Goal: Information Seeking & Learning: Learn about a topic

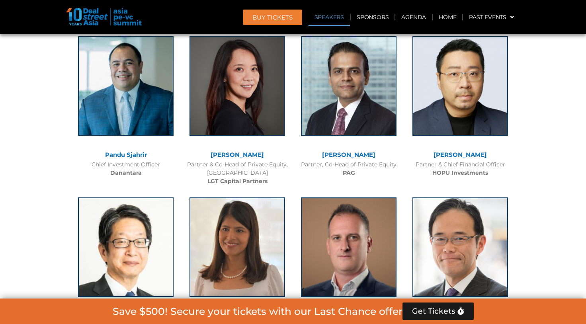
scroll to position [898, 0]
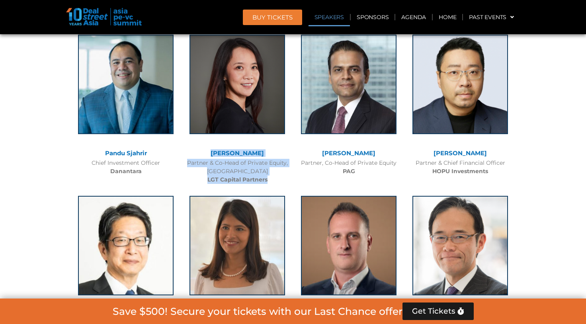
drag, startPoint x: 270, startPoint y: 179, endPoint x: 213, endPoint y: 155, distance: 61.3
click at [213, 155] on div "[PERSON_NAME] Partner & Co-Head of Private Equity, Asia Pacific LGT Capital Par…" at bounding box center [236, 107] width 111 height 161
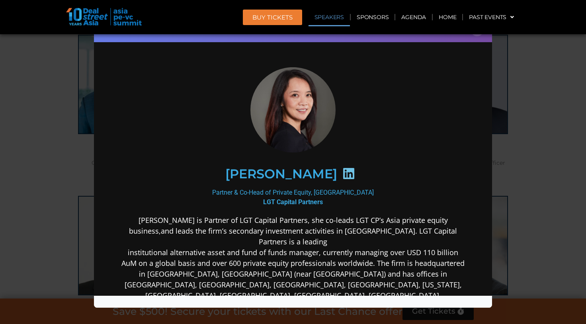
scroll to position [0, 0]
click at [342, 174] on icon at bounding box center [348, 173] width 13 height 13
click at [53, 91] on div "Speaker Profile ×" at bounding box center [293, 162] width 586 height 324
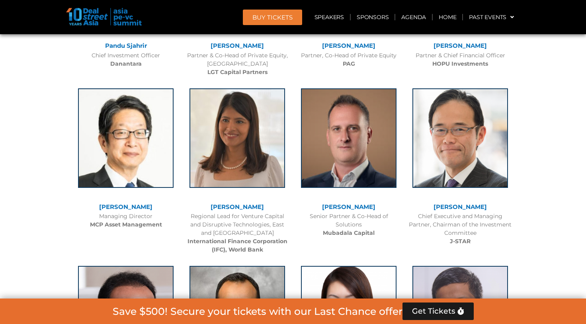
scroll to position [1047, 0]
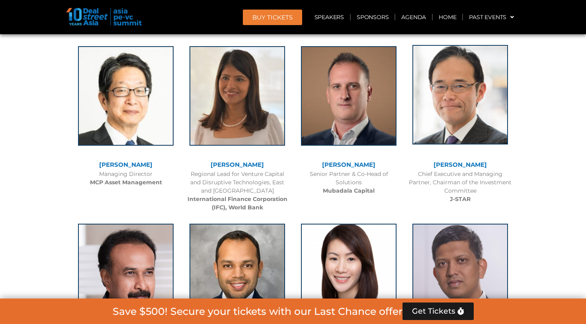
click at [466, 115] on img at bounding box center [459, 94] width 95 height 99
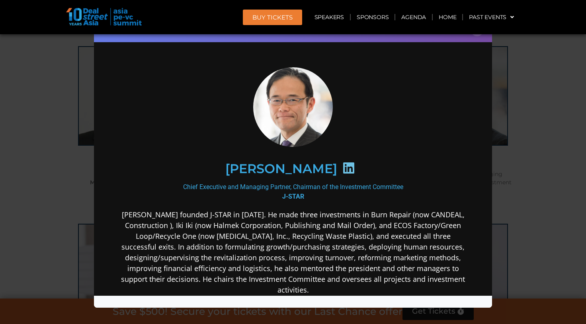
scroll to position [0, 0]
click at [355, 170] on icon at bounding box center [348, 167] width 13 height 13
click at [355, 169] on icon at bounding box center [348, 167] width 13 height 13
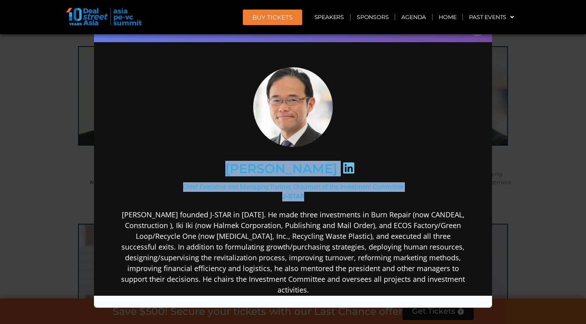
drag, startPoint x: 302, startPoint y: 197, endPoint x: 212, endPoint y: 165, distance: 95.8
click at [212, 165] on div "[PERSON_NAME] Chief Executive and Managing Partner, Chairman of the Investment …" at bounding box center [293, 281] width 344 height 429
click at [71, 128] on div "Speaker Profile ×" at bounding box center [293, 162] width 586 height 324
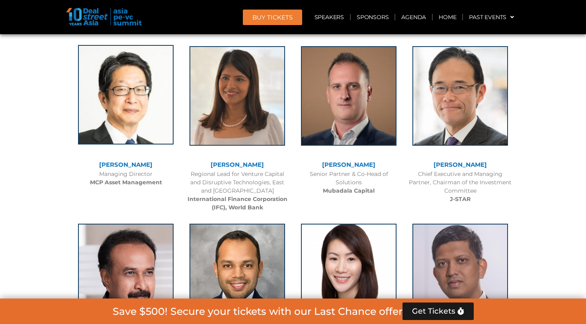
click at [107, 115] on img at bounding box center [125, 94] width 95 height 99
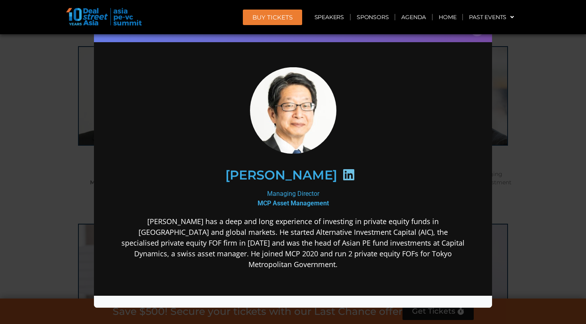
click at [355, 173] on icon at bounding box center [348, 174] width 13 height 13
click at [55, 129] on div "Speaker Profile ×" at bounding box center [293, 162] width 586 height 324
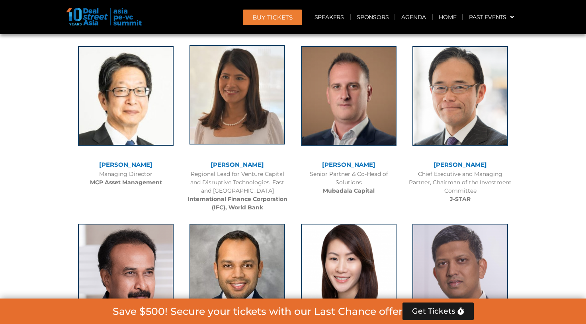
click at [234, 105] on img at bounding box center [236, 94] width 95 height 99
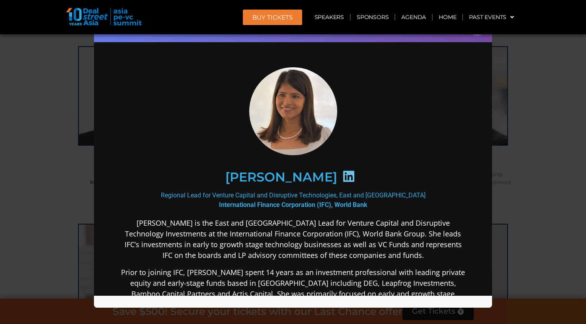
click at [337, 176] on div at bounding box center [348, 178] width 23 height 16
click at [342, 177] on icon at bounding box center [348, 176] width 13 height 13
click at [33, 133] on div "Speaker Profile ×" at bounding box center [293, 162] width 586 height 324
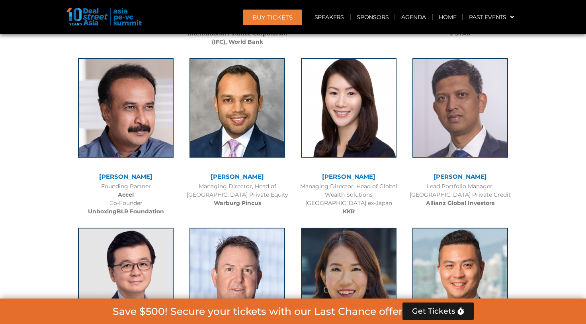
scroll to position [1214, 0]
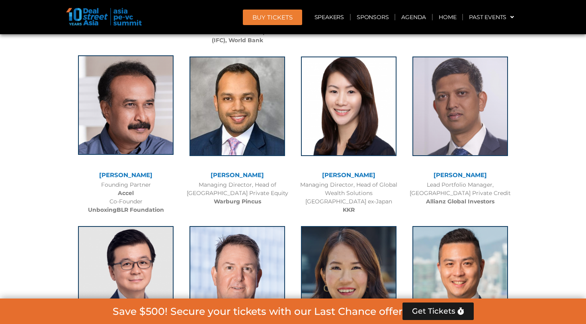
click at [113, 131] on img at bounding box center [125, 104] width 95 height 99
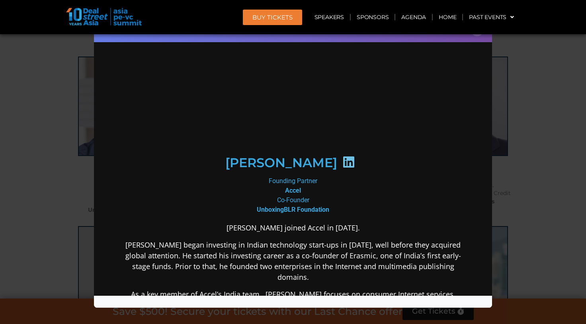
scroll to position [0, 0]
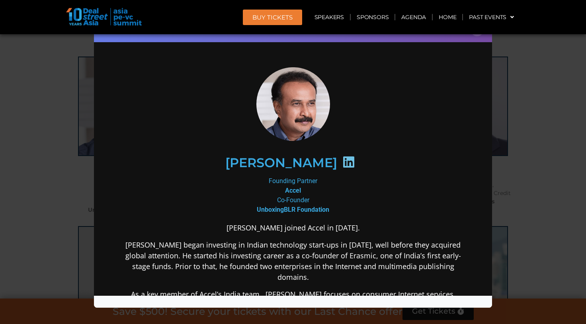
click at [351, 163] on icon at bounding box center [348, 161] width 13 height 13
click at [82, 127] on div "Speaker Profile ×" at bounding box center [293, 162] width 586 height 324
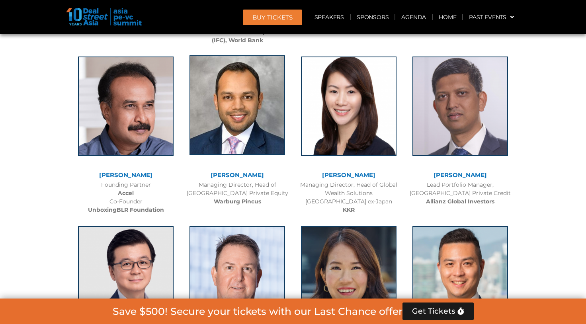
click at [250, 133] on img at bounding box center [236, 104] width 95 height 99
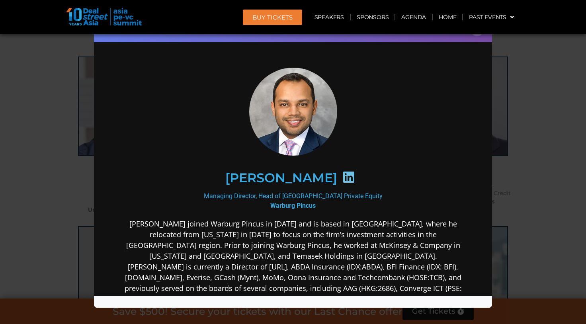
click at [346, 179] on icon at bounding box center [348, 176] width 13 height 13
click at [347, 174] on icon at bounding box center [348, 176] width 13 height 13
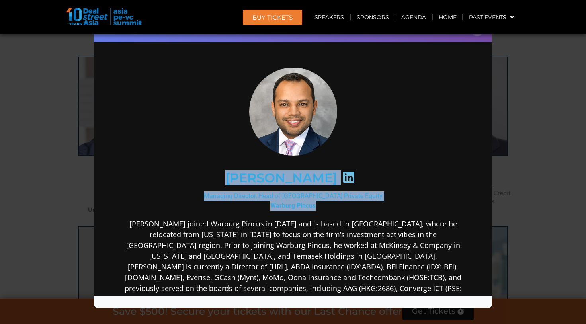
drag, startPoint x: 322, startPoint y: 207, endPoint x: 224, endPoint y: 178, distance: 102.3
click at [224, 178] on div "[PERSON_NAME] Managing Director, Head of [GEOGRAPHIC_DATA] Private Equity Warbu…" at bounding box center [293, 259] width 344 height 384
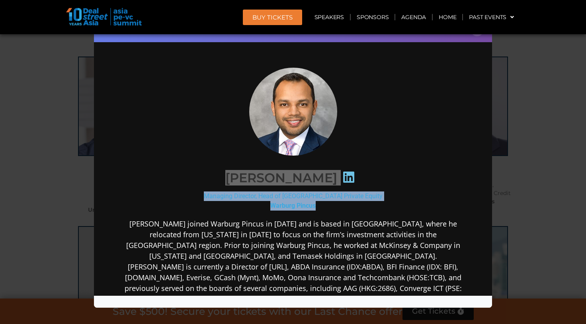
click at [50, 184] on div "Speaker Profile ×" at bounding box center [293, 162] width 586 height 324
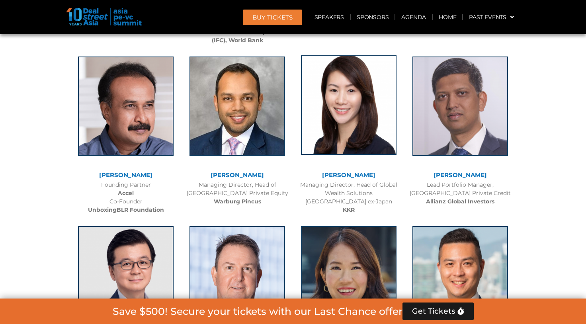
click at [361, 116] on img at bounding box center [348, 104] width 95 height 99
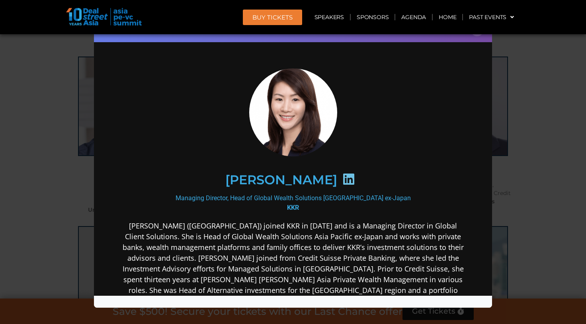
click at [353, 174] on icon at bounding box center [348, 178] width 13 height 13
click at [73, 199] on div "Speaker Profile ×" at bounding box center [293, 162] width 586 height 324
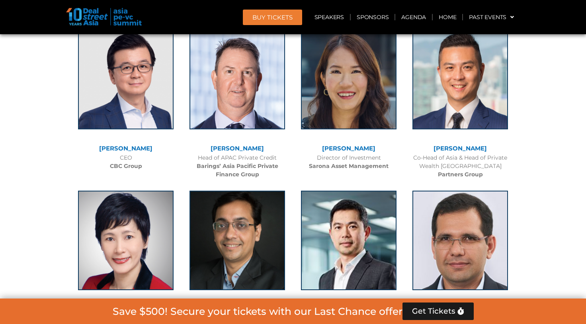
scroll to position [1405, 0]
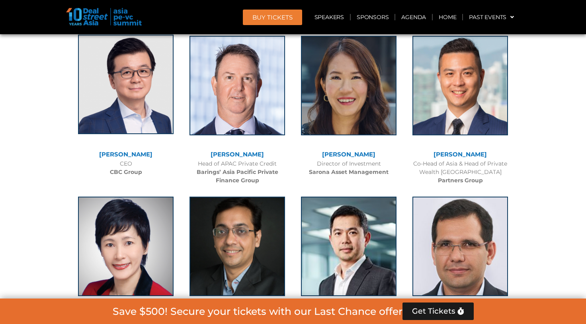
click at [115, 103] on img at bounding box center [125, 84] width 95 height 99
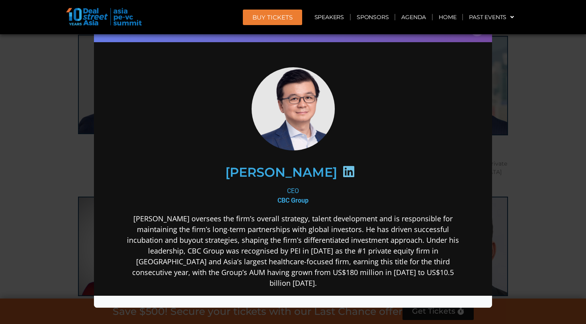
scroll to position [0, 0]
click at [342, 173] on icon at bounding box center [348, 171] width 13 height 13
click at [52, 195] on div "Speaker Profile ×" at bounding box center [293, 162] width 586 height 324
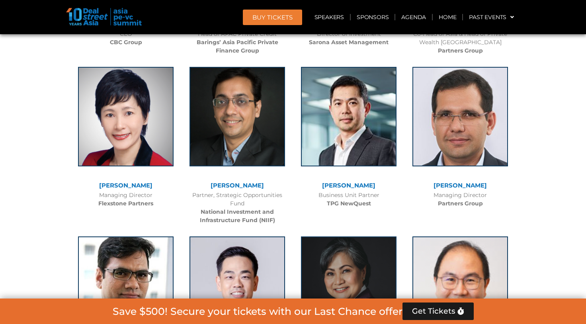
scroll to position [1536, 0]
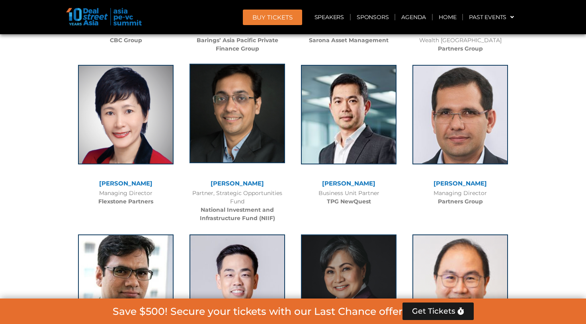
click at [210, 121] on img at bounding box center [236, 113] width 95 height 99
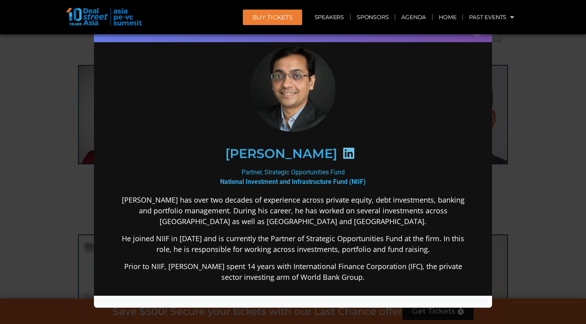
scroll to position [55, 0]
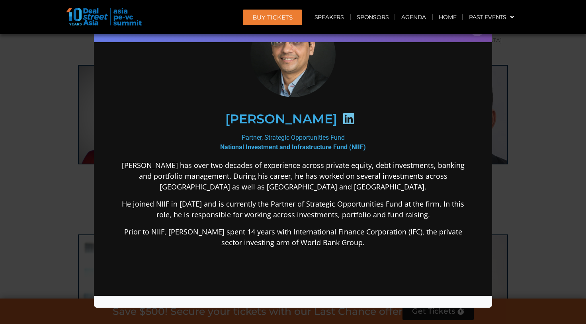
click at [64, 201] on div "Speaker Profile ×" at bounding box center [293, 162] width 586 height 324
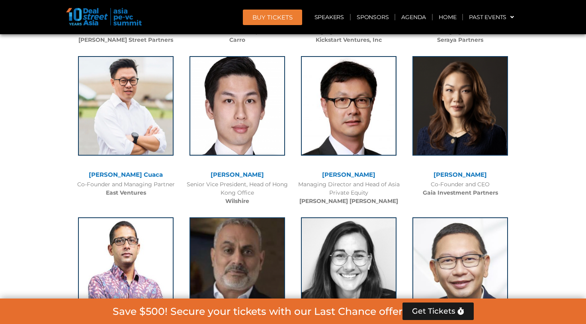
scroll to position [1869, 0]
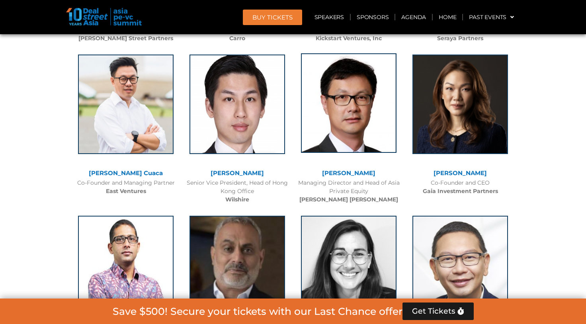
click at [348, 127] on img at bounding box center [348, 102] width 95 height 99
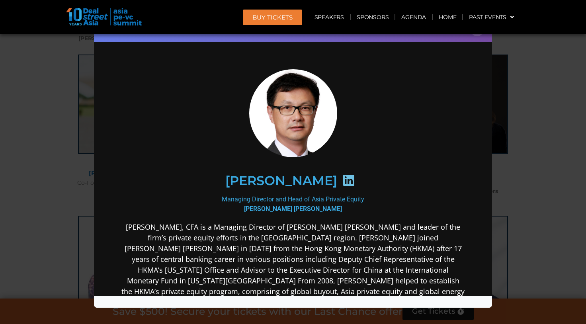
scroll to position [0, 0]
click at [342, 182] on icon at bounding box center [348, 179] width 13 height 13
click at [44, 160] on div "Speaker Profile ×" at bounding box center [293, 162] width 586 height 324
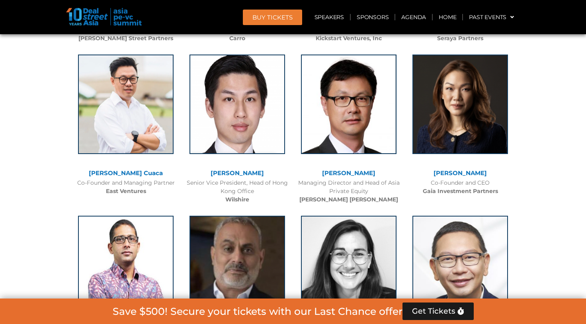
scroll to position [1870, 0]
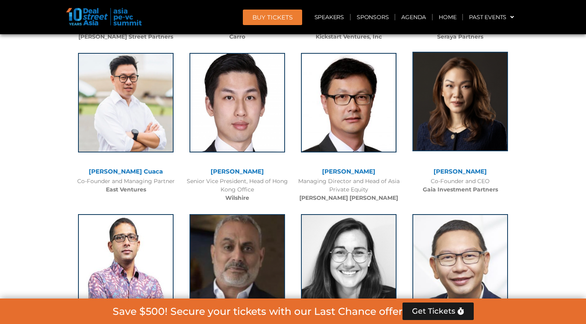
click at [458, 90] on img at bounding box center [459, 101] width 95 height 99
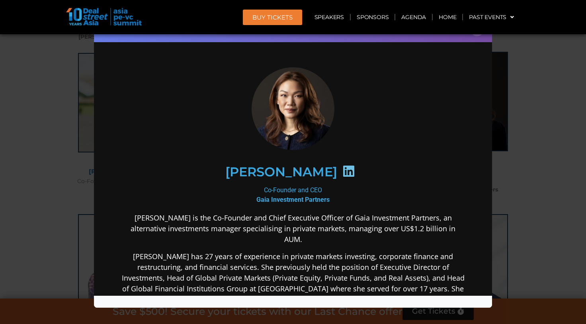
scroll to position [0, 0]
click at [342, 173] on icon at bounding box center [348, 170] width 13 height 13
click at [61, 199] on div "Speaker Profile ×" at bounding box center [293, 162] width 586 height 324
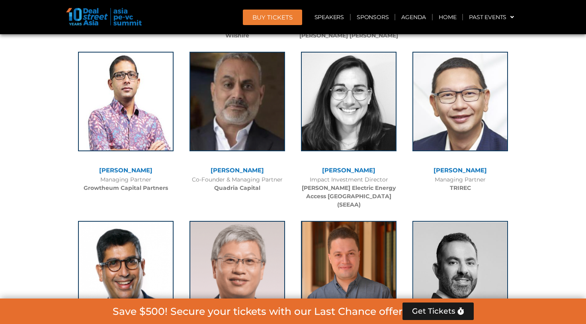
scroll to position [2034, 0]
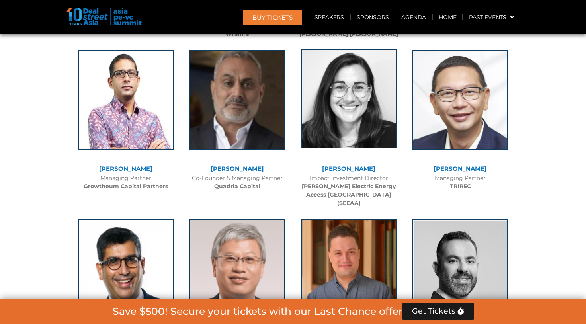
click at [350, 134] on img at bounding box center [348, 98] width 95 height 99
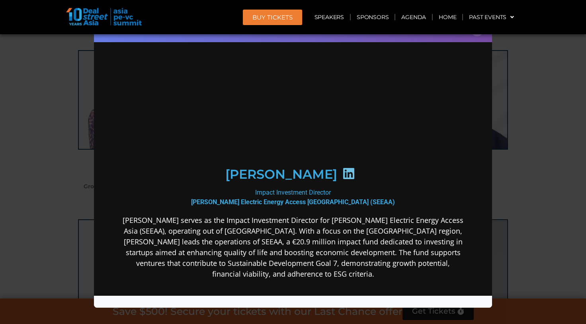
scroll to position [0, 0]
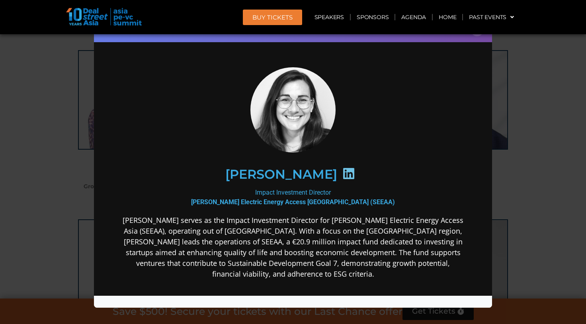
click at [342, 172] on icon at bounding box center [348, 173] width 13 height 13
click at [60, 179] on div "Speaker Profile ×" at bounding box center [293, 162] width 586 height 324
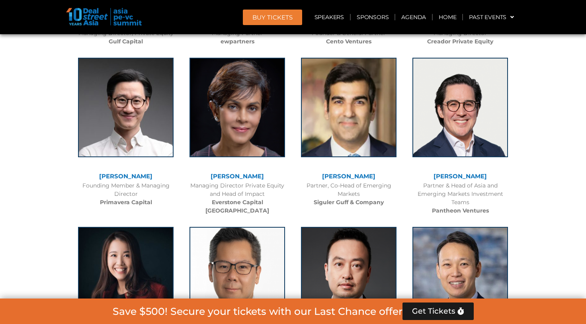
scroll to position [2350, 0]
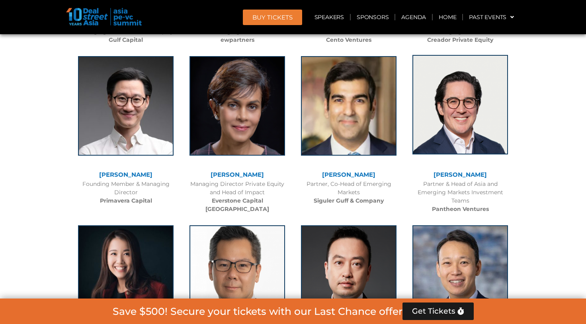
click at [457, 95] on img at bounding box center [459, 104] width 95 height 99
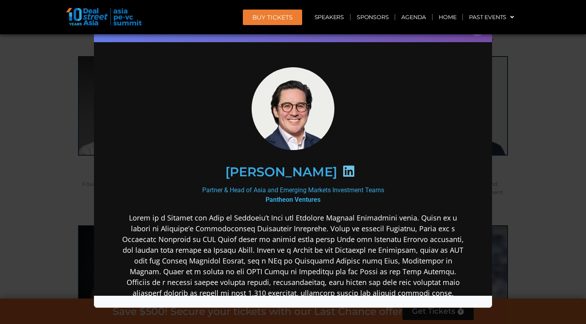
scroll to position [2, 0]
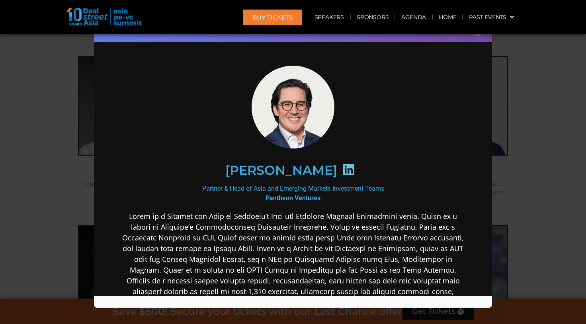
click at [342, 169] on icon at bounding box center [348, 169] width 13 height 13
click at [19, 147] on div "Speaker Profile ×" at bounding box center [293, 162] width 586 height 324
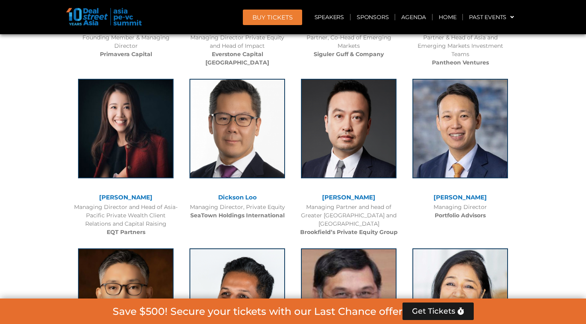
scroll to position [2500, 0]
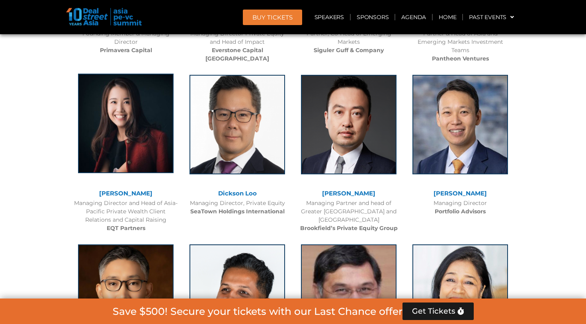
click at [102, 134] on img at bounding box center [125, 123] width 95 height 99
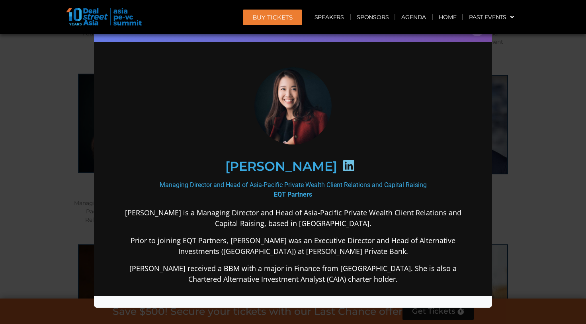
scroll to position [0, 0]
click at [342, 164] on icon at bounding box center [348, 165] width 13 height 13
click at [63, 172] on div "Speaker Profile ×" at bounding box center [293, 162] width 586 height 324
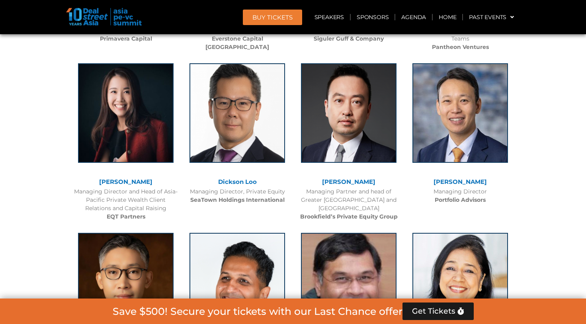
scroll to position [2513, 0]
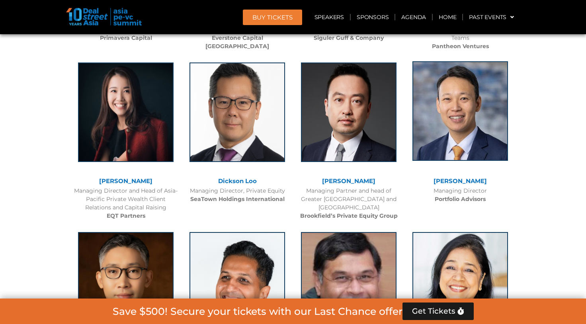
click at [459, 82] on img at bounding box center [459, 110] width 95 height 99
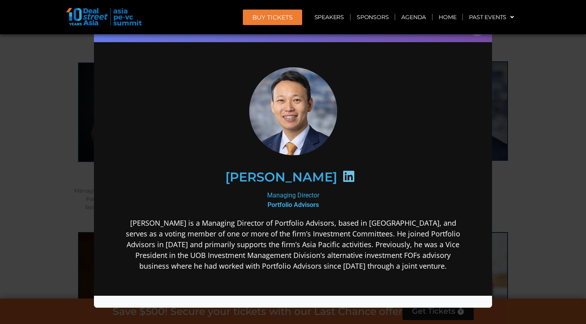
scroll to position [0, 0]
click at [342, 179] on icon at bounding box center [348, 176] width 13 height 13
click at [62, 201] on div "Speaker Profile ×" at bounding box center [293, 162] width 586 height 324
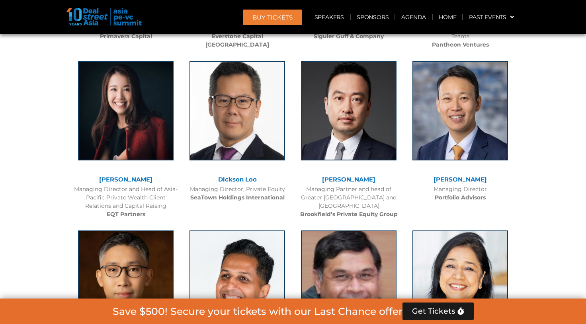
scroll to position [2516, 0]
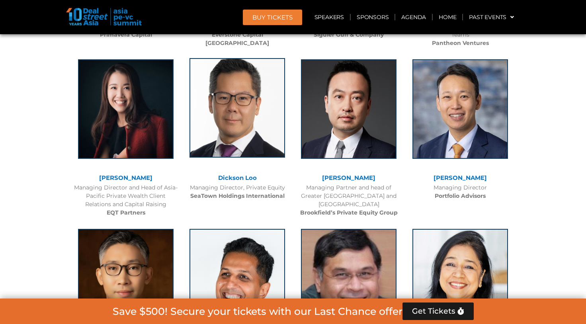
click at [271, 117] on img at bounding box center [236, 107] width 95 height 99
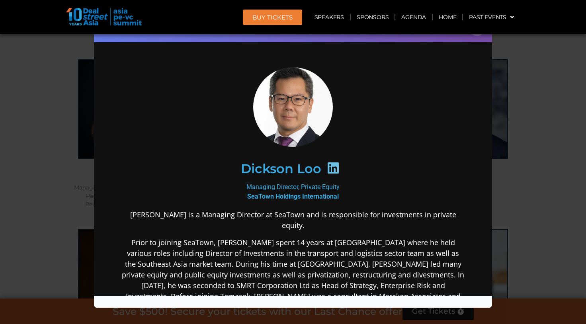
scroll to position [0, 0]
click at [328, 167] on icon at bounding box center [333, 167] width 13 height 13
click at [51, 184] on div "Speaker Profile ×" at bounding box center [293, 162] width 586 height 324
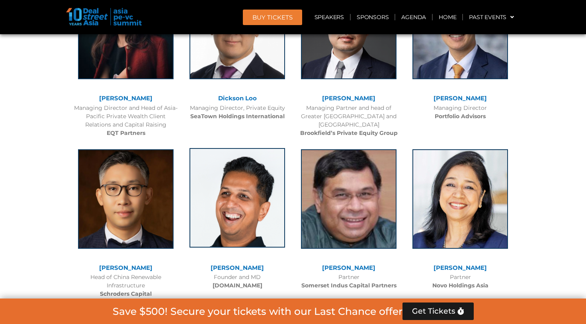
scroll to position [2595, 0]
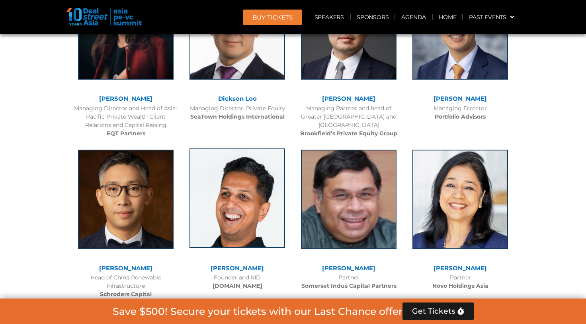
click at [245, 190] on img at bounding box center [236, 197] width 95 height 99
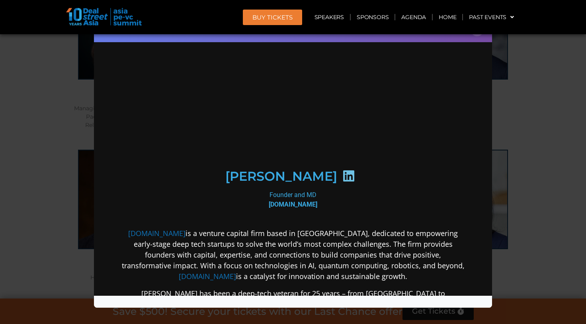
scroll to position [0, 0]
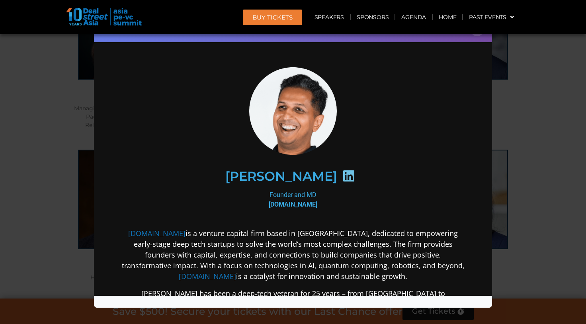
click at [342, 171] on icon at bounding box center [348, 175] width 13 height 13
click at [60, 199] on div "Speaker Profile ×" at bounding box center [293, 162] width 586 height 324
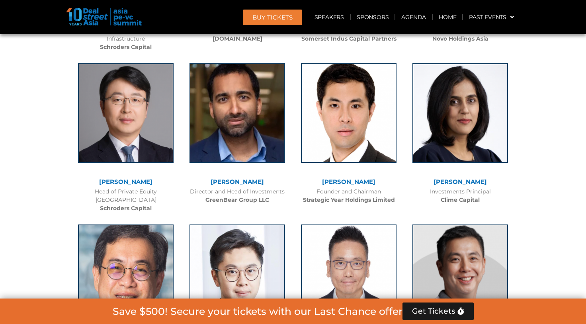
scroll to position [2844, 0]
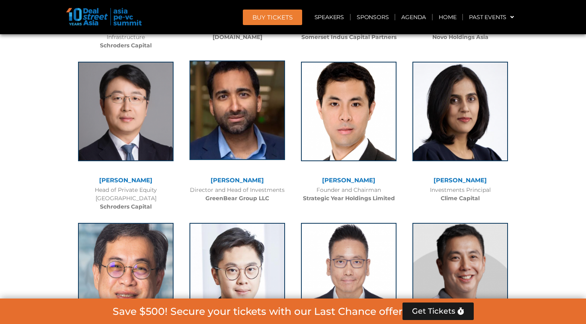
click at [236, 113] on img at bounding box center [236, 109] width 95 height 99
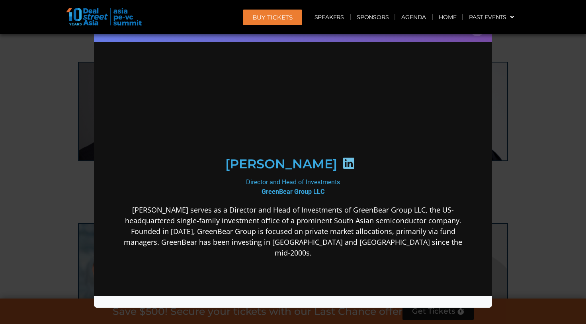
scroll to position [0, 0]
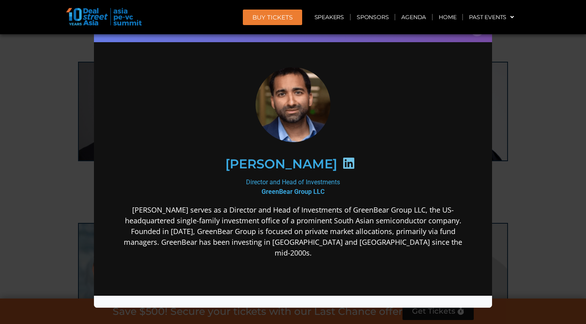
click at [342, 161] on icon at bounding box center [348, 162] width 13 height 13
click at [37, 179] on div "Speaker Profile ×" at bounding box center [293, 162] width 586 height 324
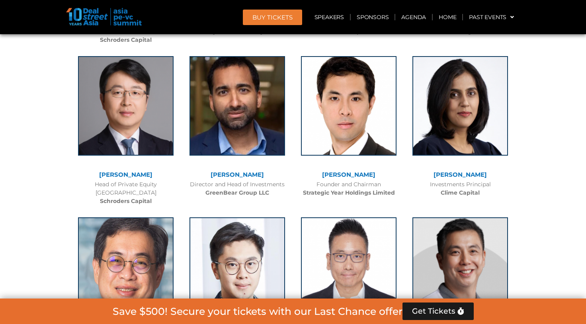
scroll to position [2850, 0]
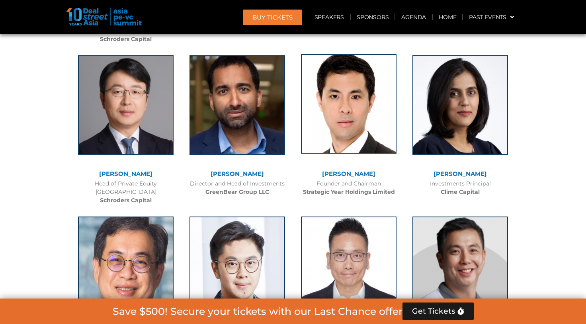
click at [327, 112] on img at bounding box center [348, 103] width 95 height 99
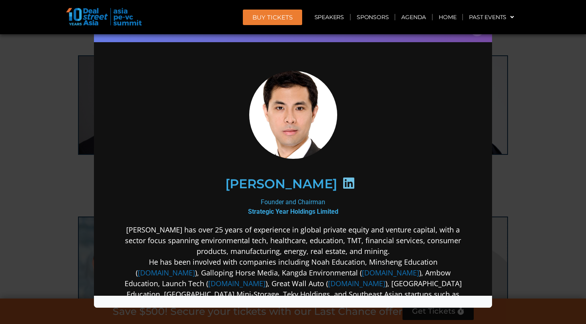
scroll to position [0, 0]
click at [342, 182] on icon at bounding box center [348, 182] width 13 height 13
click at [20, 140] on div "Speaker Profile ×" at bounding box center [293, 162] width 586 height 324
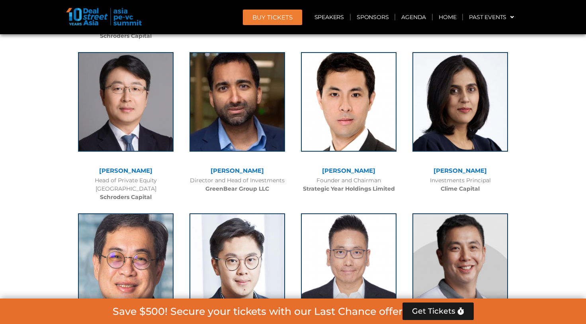
scroll to position [2855, 0]
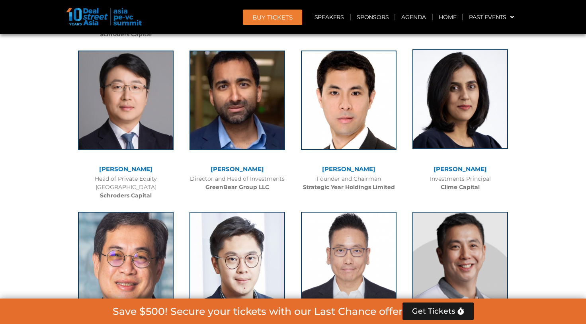
click at [466, 98] on img at bounding box center [459, 98] width 95 height 99
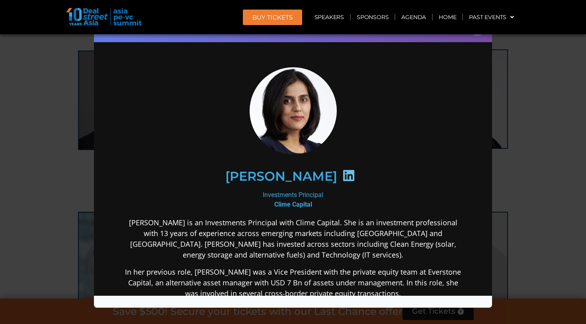
scroll to position [0, 0]
click at [342, 175] on icon at bounding box center [348, 175] width 13 height 13
click at [72, 196] on div "Speaker Profile ×" at bounding box center [293, 162] width 586 height 324
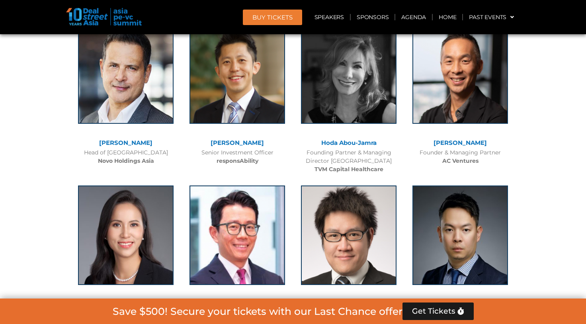
scroll to position [3190, 0]
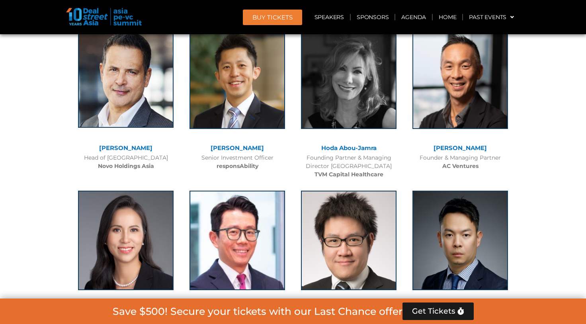
click at [115, 92] on img at bounding box center [125, 77] width 95 height 99
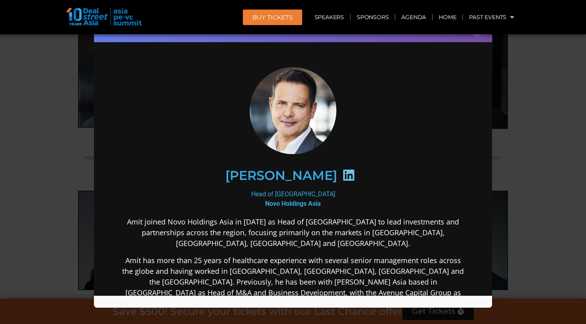
scroll to position [2, 0]
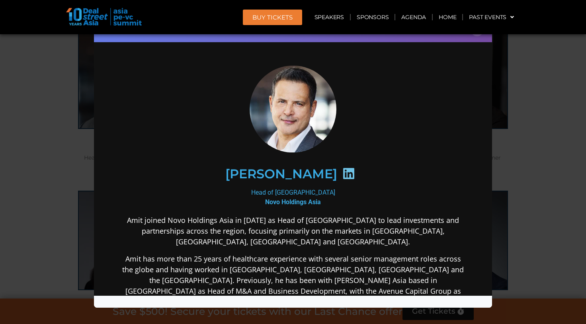
click at [342, 175] on icon at bounding box center [348, 173] width 13 height 13
click at [70, 208] on div "Speaker Profile ×" at bounding box center [293, 162] width 586 height 324
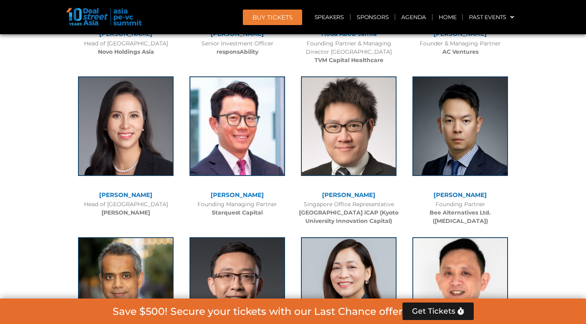
scroll to position [3301, 0]
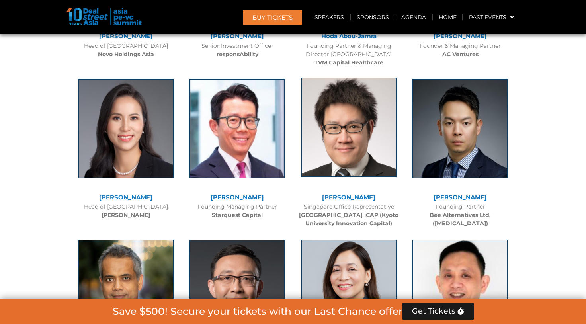
click at [320, 127] on img at bounding box center [348, 127] width 95 height 99
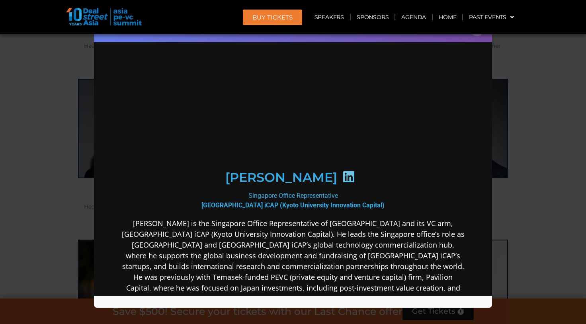
scroll to position [0, 0]
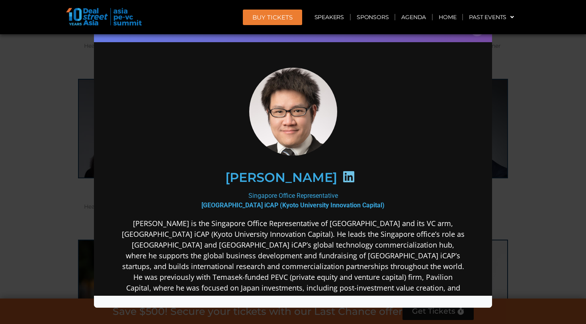
click at [342, 175] on icon at bounding box center [348, 176] width 13 height 13
click at [52, 122] on div "Speaker Profile ×" at bounding box center [293, 162] width 586 height 324
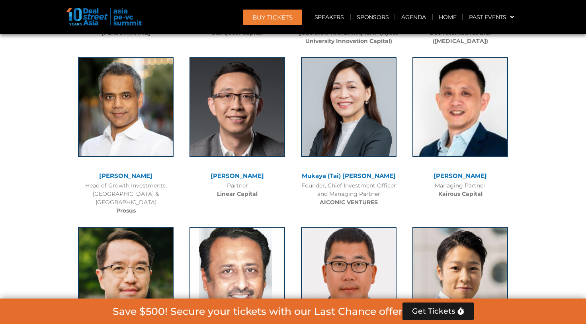
scroll to position [3484, 0]
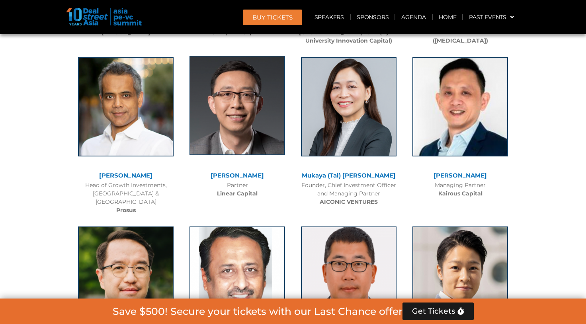
click at [247, 108] on img at bounding box center [236, 105] width 95 height 99
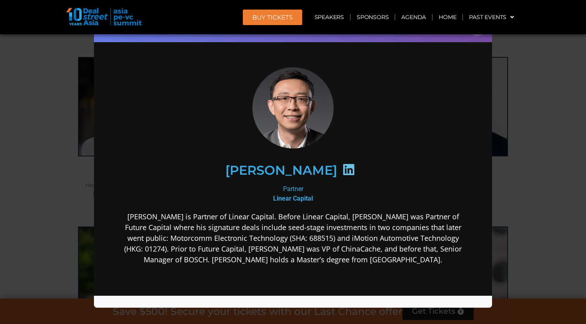
scroll to position [0, 0]
click at [342, 171] on icon at bounding box center [348, 169] width 13 height 13
click at [51, 157] on div "Speaker Profile ×" at bounding box center [293, 162] width 586 height 324
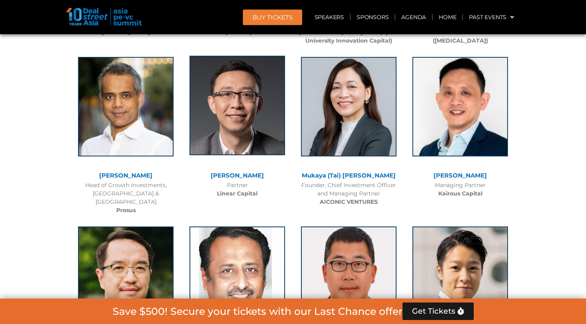
click at [253, 116] on img at bounding box center [236, 105] width 95 height 99
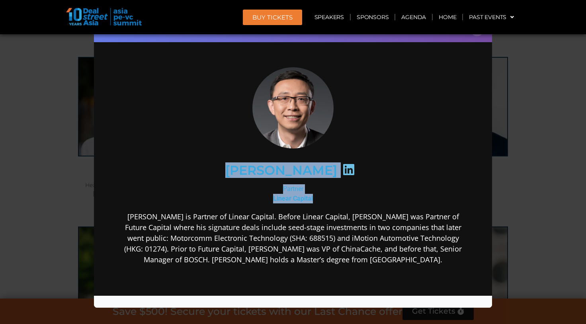
drag, startPoint x: 316, startPoint y: 199, endPoint x: 249, endPoint y: 170, distance: 72.5
click at [249, 170] on div "[PERSON_NAME] Partner Linear Capital [PERSON_NAME] is Partner of Linear Capital…" at bounding box center [293, 228] width 344 height 323
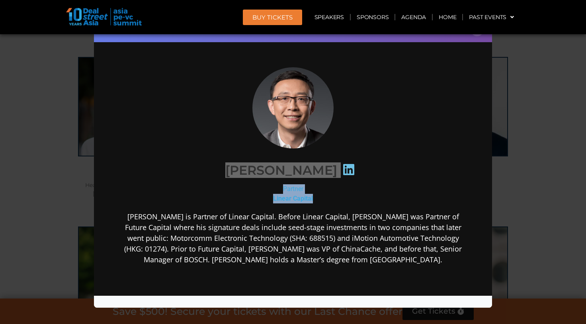
click at [44, 124] on div "Speaker Profile ×" at bounding box center [293, 162] width 586 height 324
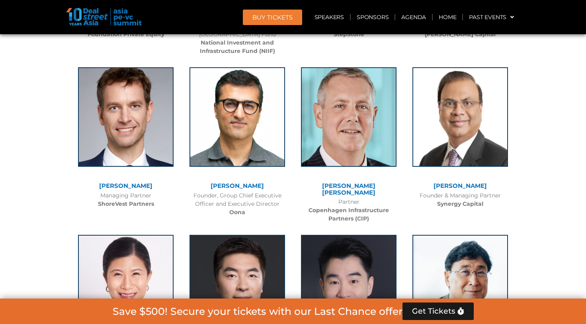
scroll to position [3811, 0]
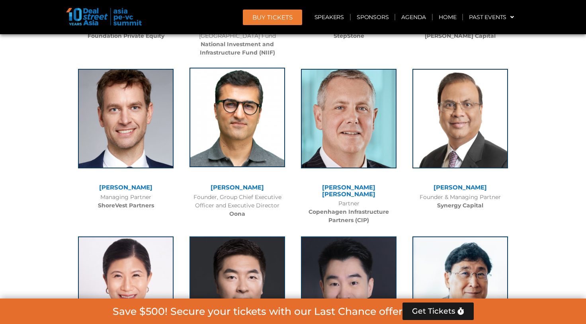
click at [226, 114] on img at bounding box center [236, 117] width 95 height 99
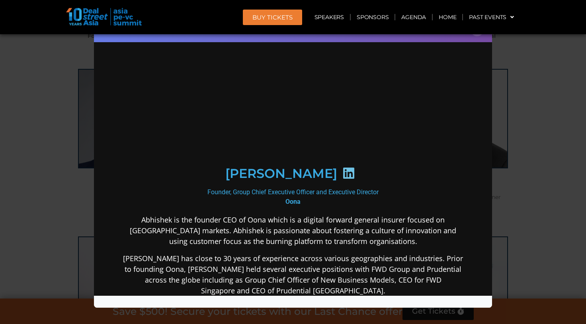
scroll to position [0, 0]
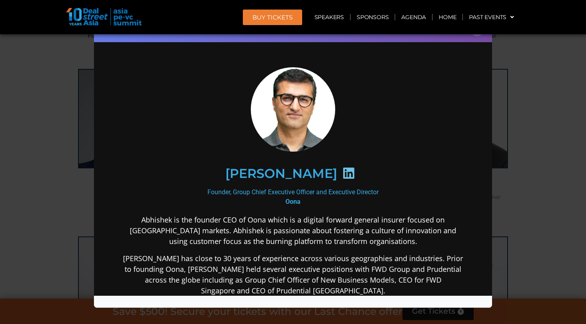
click at [33, 154] on div "Speaker Profile ×" at bounding box center [293, 162] width 586 height 324
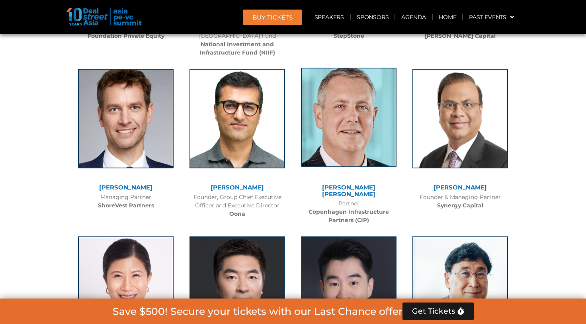
click at [339, 123] on img at bounding box center [348, 117] width 95 height 99
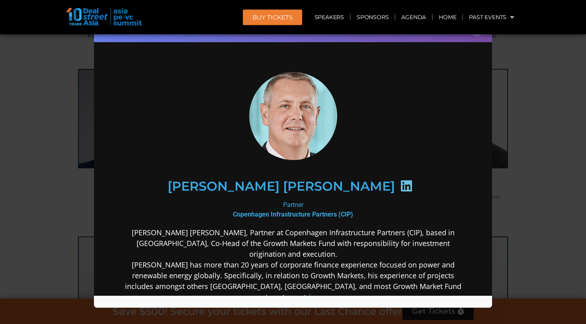
click at [45, 174] on div "Speaker Profile ×" at bounding box center [293, 162] width 586 height 324
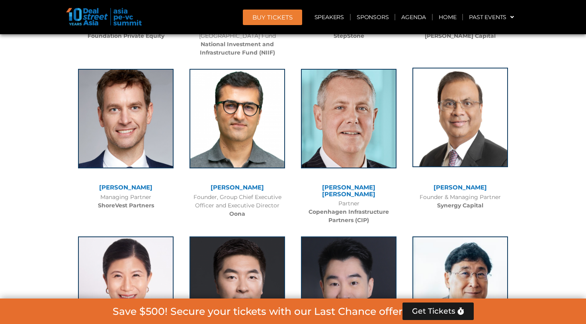
click at [435, 114] on img at bounding box center [459, 117] width 95 height 99
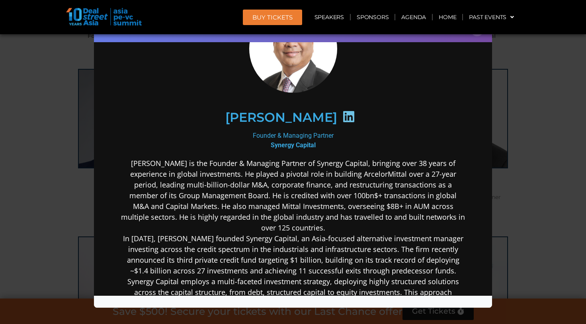
scroll to position [70, 0]
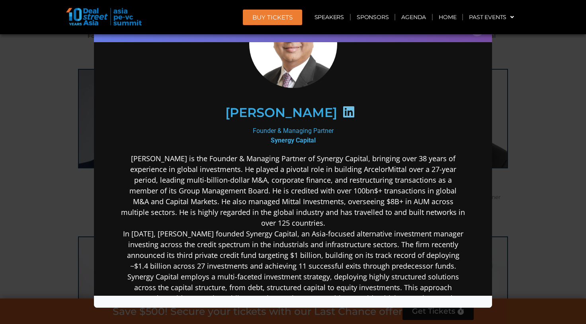
click at [355, 111] on icon at bounding box center [348, 111] width 13 height 13
click at [50, 186] on div "Speaker Profile ×" at bounding box center [293, 162] width 586 height 324
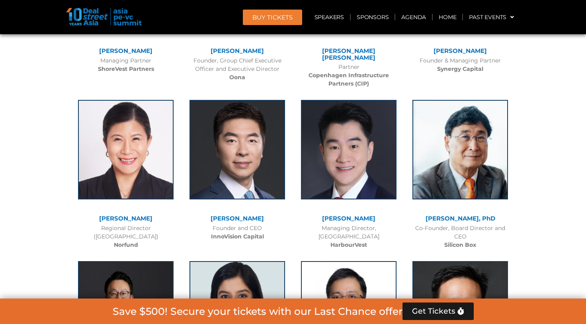
scroll to position [3950, 0]
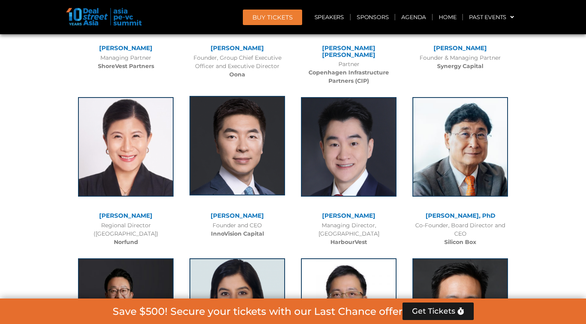
click at [206, 132] on img at bounding box center [236, 145] width 95 height 99
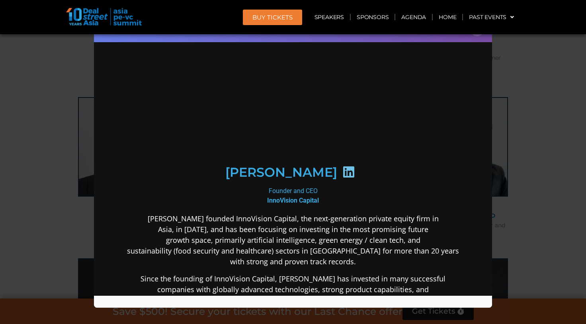
scroll to position [0, 0]
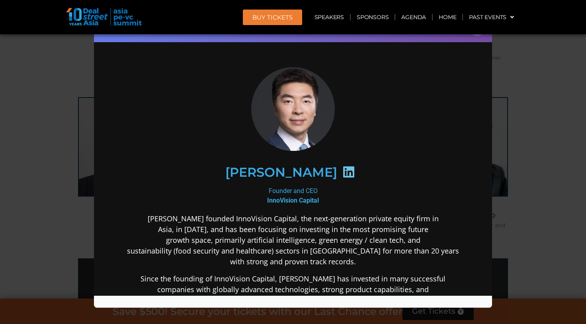
click at [342, 173] on icon at bounding box center [348, 171] width 13 height 13
click at [57, 207] on div "Speaker Profile ×" at bounding box center [293, 162] width 586 height 324
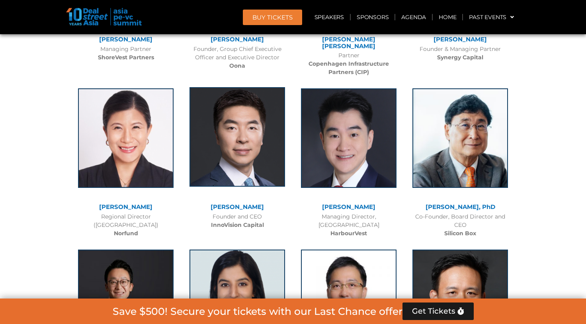
scroll to position [3959, 0]
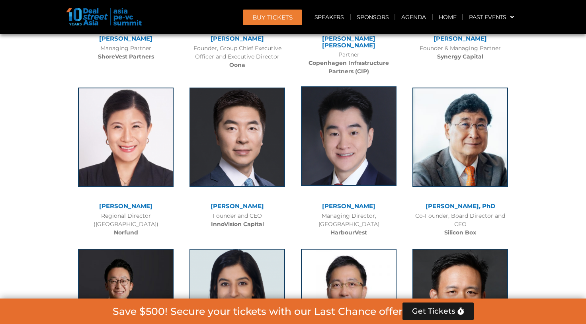
click at [371, 105] on img at bounding box center [348, 135] width 95 height 99
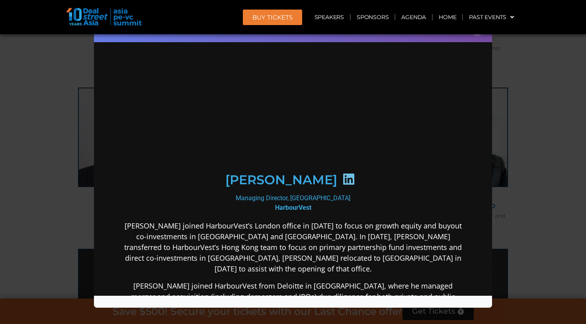
scroll to position [0, 0]
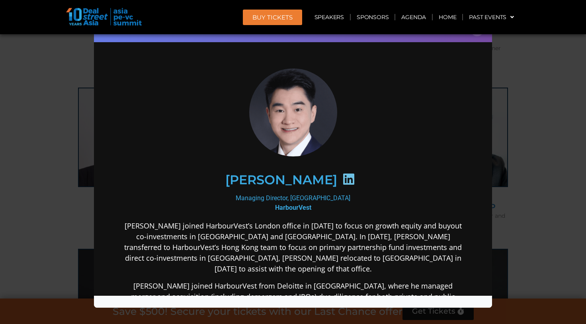
click at [342, 179] on icon at bounding box center [348, 178] width 13 height 13
click at [62, 144] on div "Speaker Profile ×" at bounding box center [293, 162] width 586 height 324
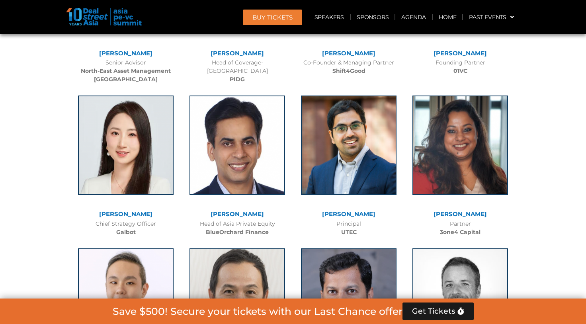
scroll to position [4604, 0]
click at [145, 112] on img at bounding box center [125, 143] width 95 height 99
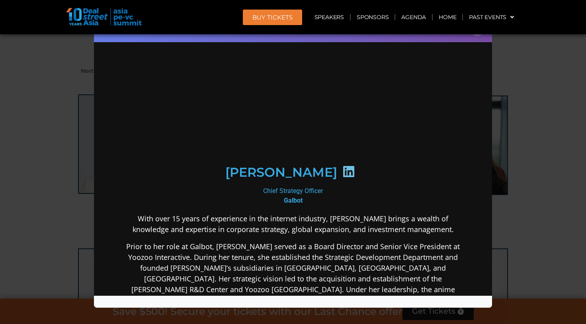
scroll to position [0, 0]
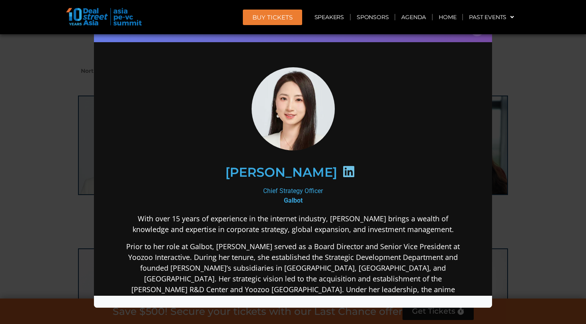
click at [342, 173] on icon at bounding box center [348, 171] width 13 height 13
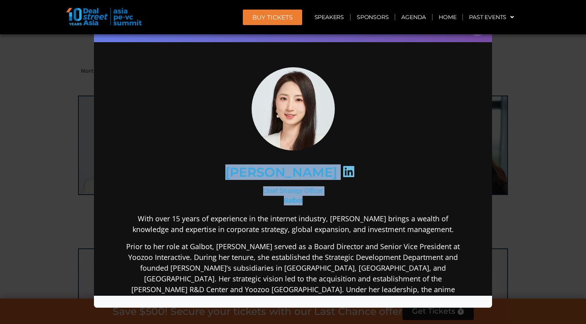
drag, startPoint x: 292, startPoint y: 193, endPoint x: 251, endPoint y: 173, distance: 44.8
click at [251, 173] on div "[PERSON_NAME] Chief Strategy Officer [PERSON_NAME] With over 15 years of experi…" at bounding box center [293, 312] width 344 height 491
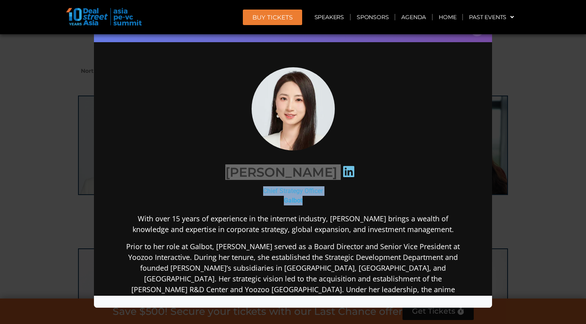
click at [48, 104] on div "Speaker Profile ×" at bounding box center [293, 162] width 586 height 324
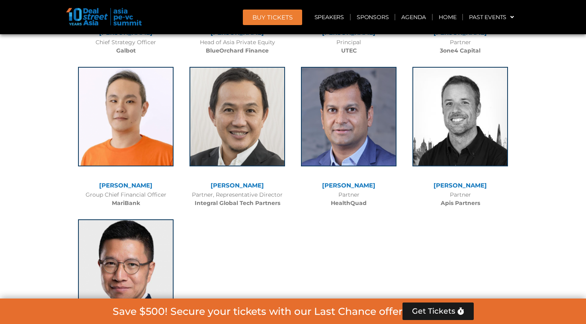
scroll to position [4784, 0]
